Goal: Task Accomplishment & Management: Complete application form

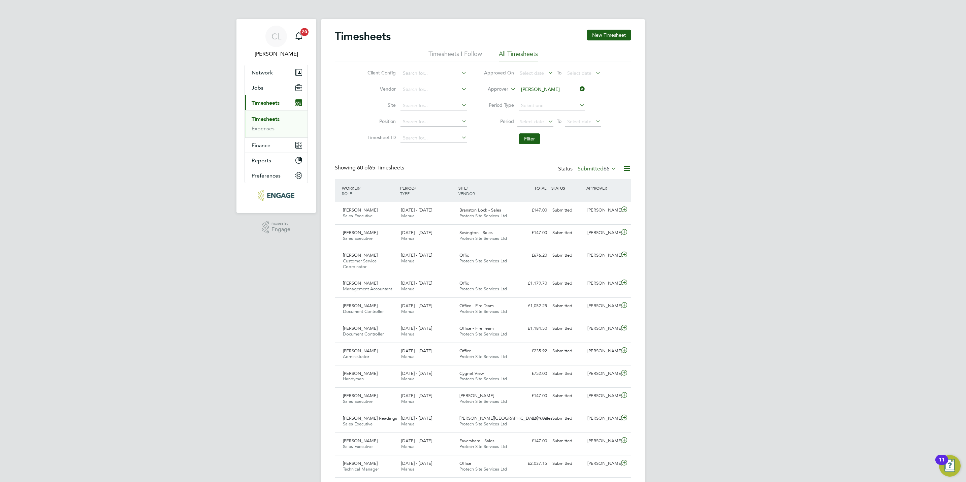
click at [578, 89] on icon at bounding box center [578, 88] width 0 height 9
click at [490, 100] on li "Worker" at bounding box center [491, 97] width 33 height 9
click at [537, 87] on input at bounding box center [552, 89] width 66 height 9
click at [541, 98] on li "Damb ar Limbu" at bounding box center [551, 98] width 67 height 9
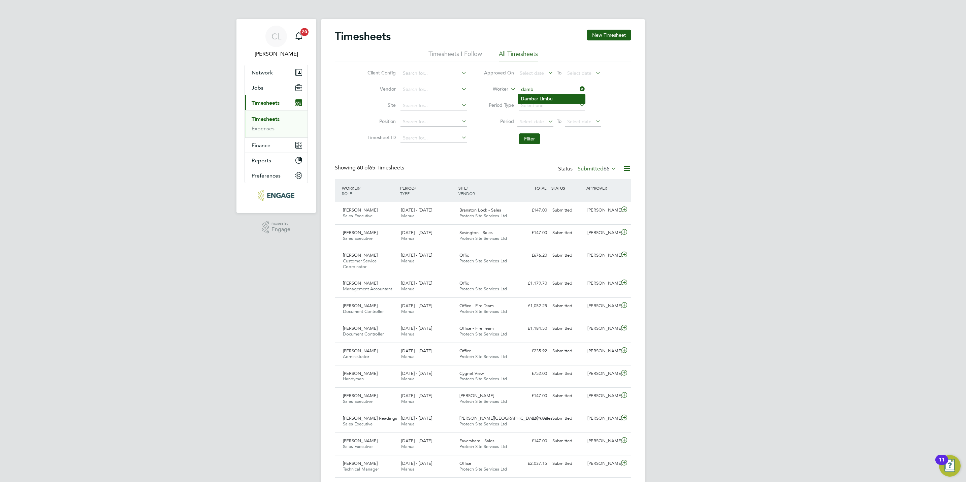
type input "Dambar Limbu"
click at [525, 137] on button "Filter" at bounding box center [530, 138] width 22 height 11
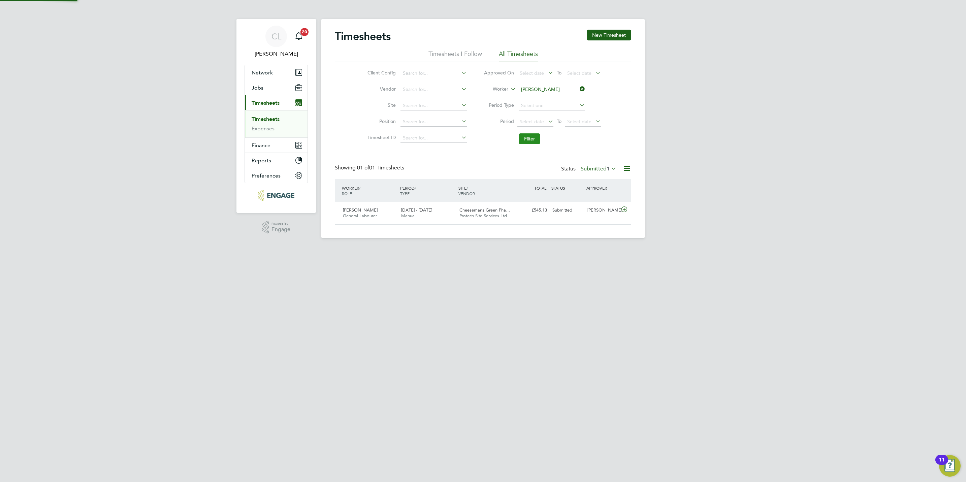
scroll to position [17, 59]
click at [449, 224] on div "Dambar Limbu General Labourer 15 - 21 Sep 2025 15 - 21 Sep 2025 Manual Cheesema…" at bounding box center [483, 213] width 296 height 22
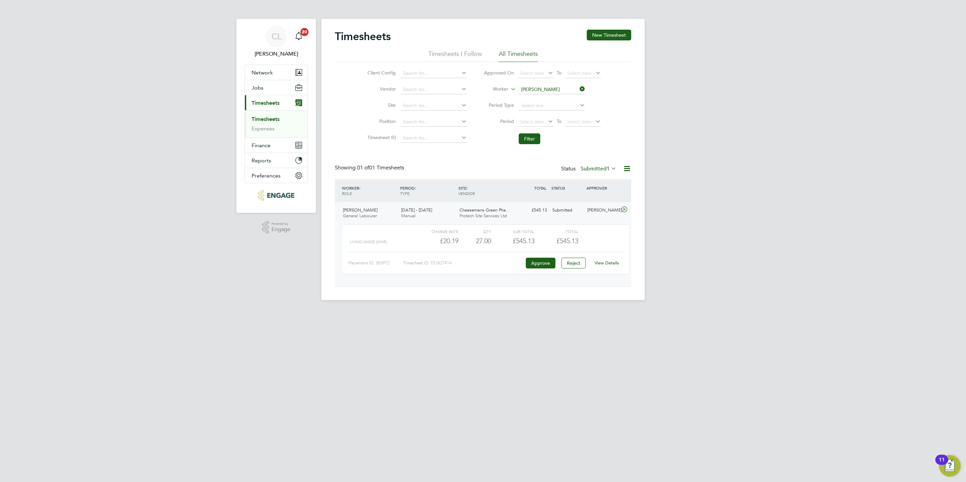
click at [614, 262] on link "View Details" at bounding box center [607, 263] width 25 height 6
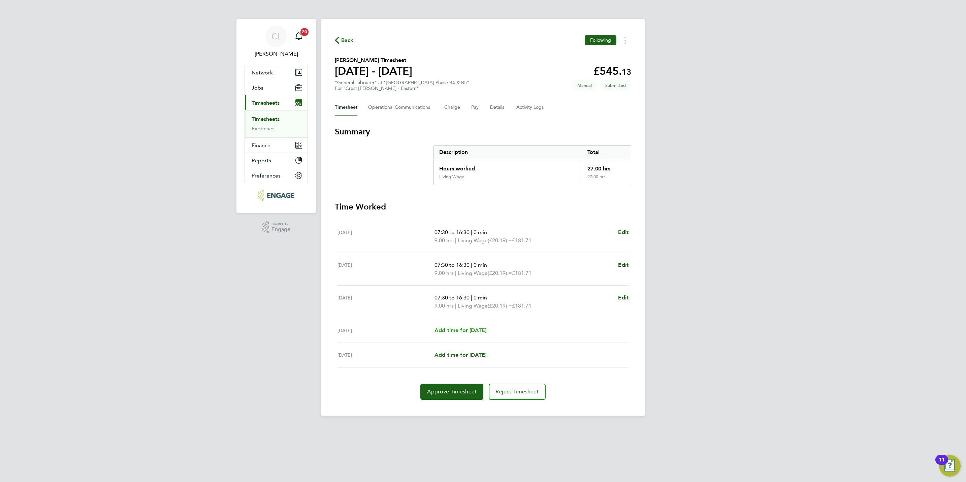
click at [455, 332] on span "Add time for [DATE]" at bounding box center [461, 330] width 52 height 6
select select "60"
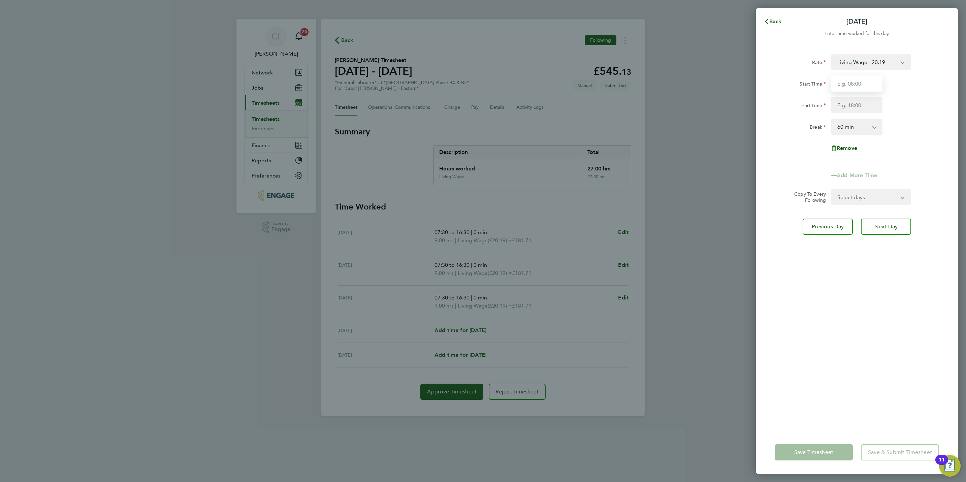
click at [854, 79] on input "Start Time" at bounding box center [856, 83] width 51 height 16
type input "07:30"
type input "16:30"
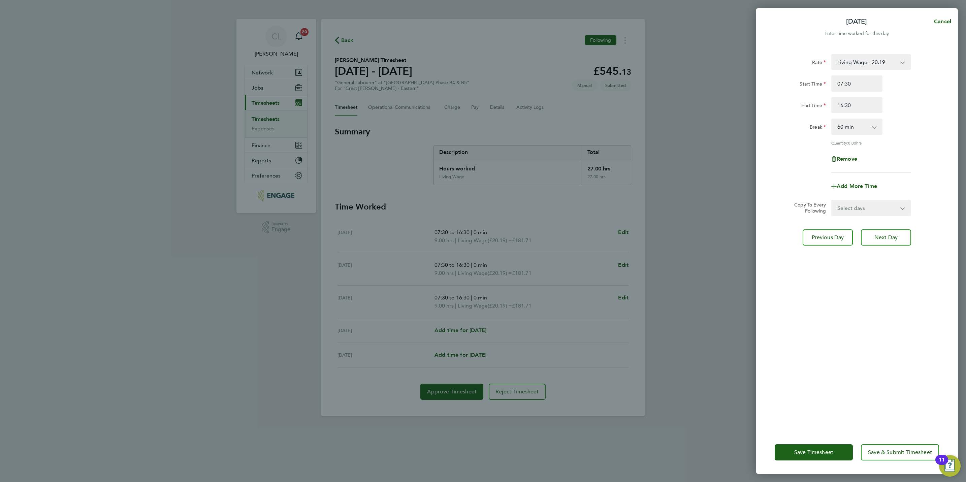
click at [851, 135] on div "Rate Living Wage - 20.19 Start Time 07:30 End Time 16:30 Break 0 min 15 min 30 …" at bounding box center [857, 113] width 164 height 119
click at [851, 125] on select "0 min 15 min 30 min 45 min 60 min 75 min 90 min" at bounding box center [853, 126] width 42 height 15
select select "0"
click at [832, 119] on select "0 min 15 min 30 min 45 min 60 min 75 min 90 min" at bounding box center [853, 126] width 42 height 15
click at [871, 205] on select "Select days [DATE]" at bounding box center [867, 207] width 71 height 15
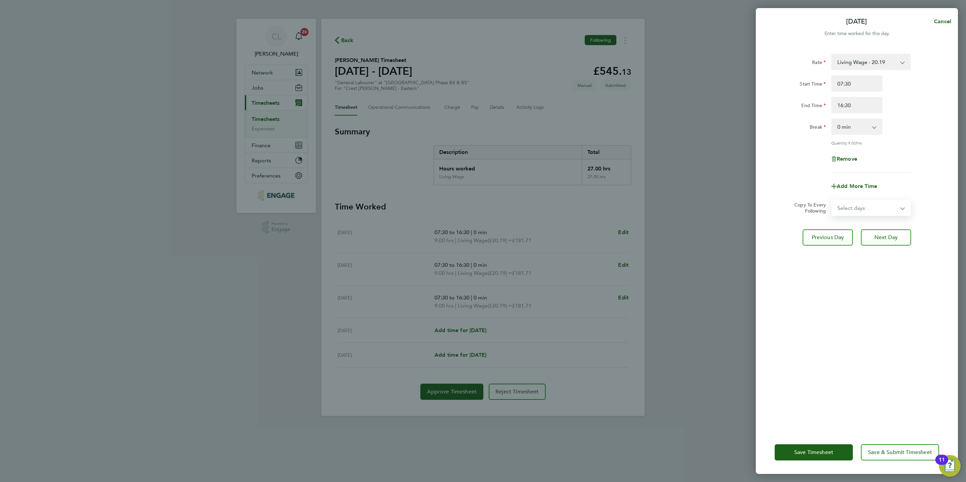
click at [914, 183] on div "Add More Time" at bounding box center [857, 186] width 170 height 16
click at [911, 447] on button "Save & Submit Timesheet" at bounding box center [900, 452] width 78 height 16
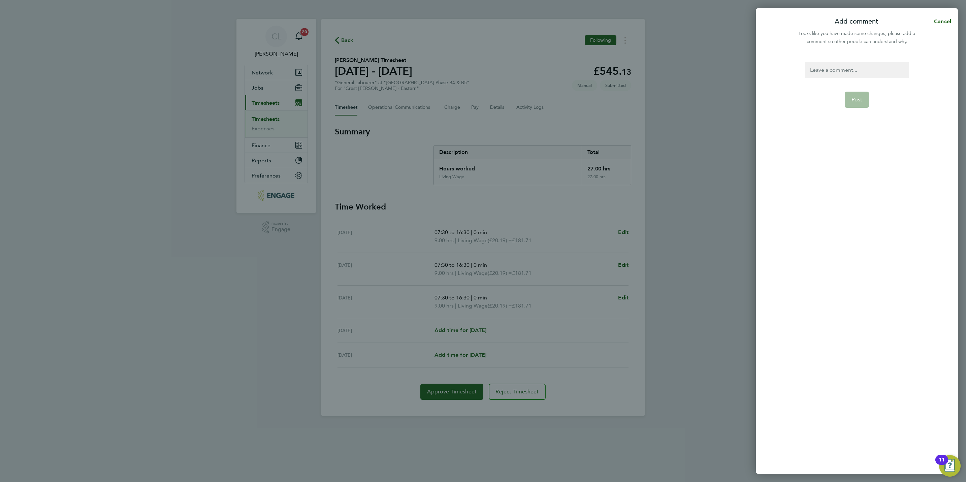
click at [836, 64] on div at bounding box center [857, 70] width 104 height 16
click at [860, 103] on button "Post" at bounding box center [857, 100] width 25 height 16
